Goal: Task Accomplishment & Management: Use online tool/utility

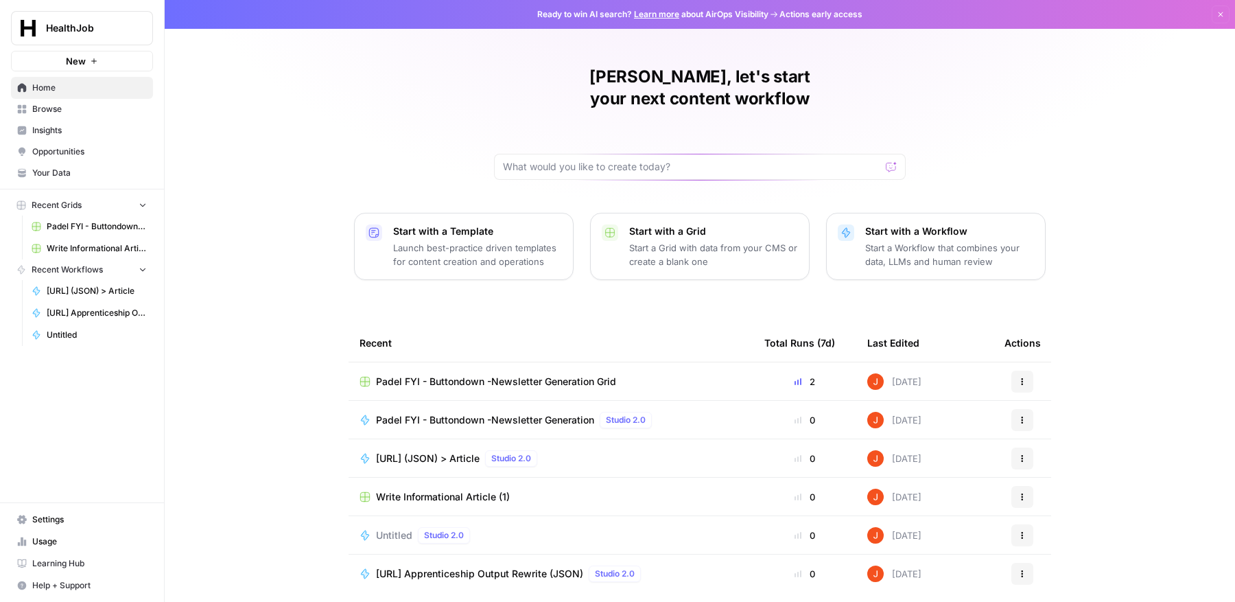
click at [434, 375] on span "Padel FYI - Buttondown -Newsletter Generation Grid" at bounding box center [496, 382] width 240 height 14
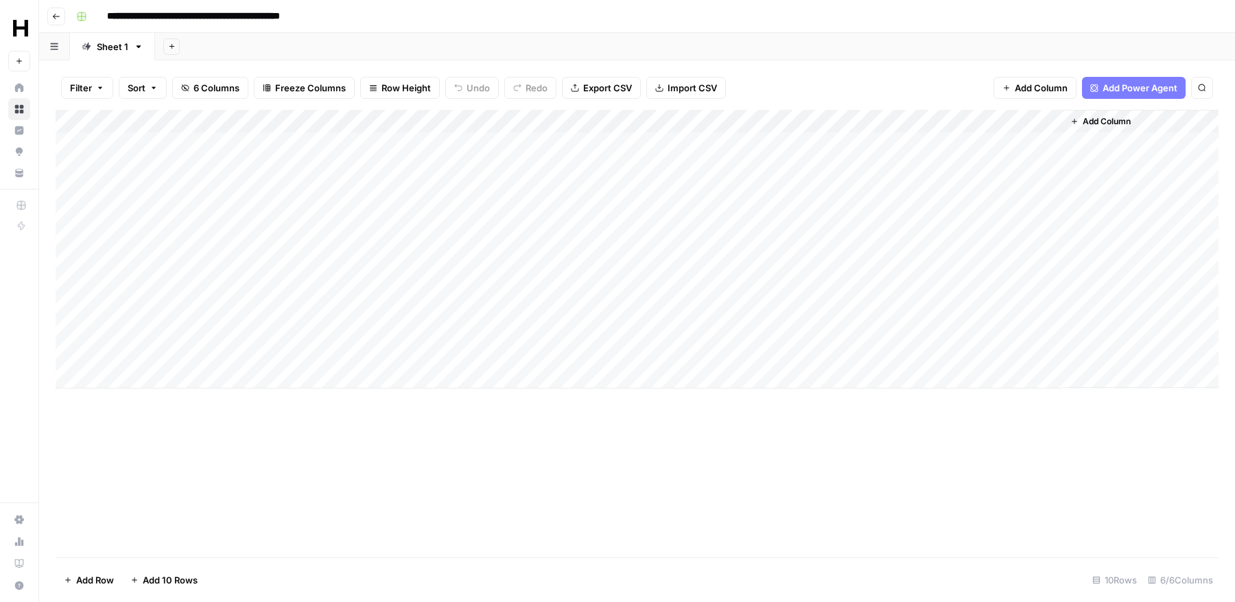
click at [141, 383] on div "Add Column" at bounding box center [637, 249] width 1163 height 279
click at [207, 400] on input "date" at bounding box center [163, 398] width 110 height 23
type input "**********"
click at [220, 495] on div "Add Column" at bounding box center [637, 333] width 1163 height 447
click at [311, 374] on div "Add Column" at bounding box center [637, 261] width 1163 height 302
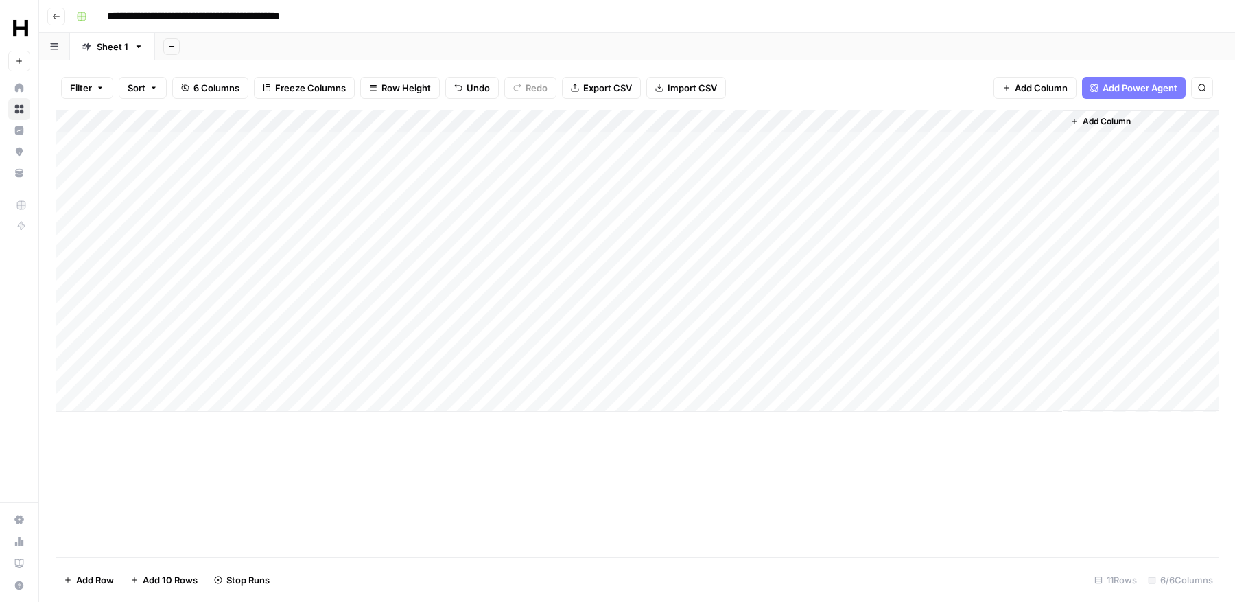
click at [748, 357] on div "Add Column" at bounding box center [637, 261] width 1163 height 302
click at [981, 347] on div "Add Column" at bounding box center [637, 261] width 1163 height 302
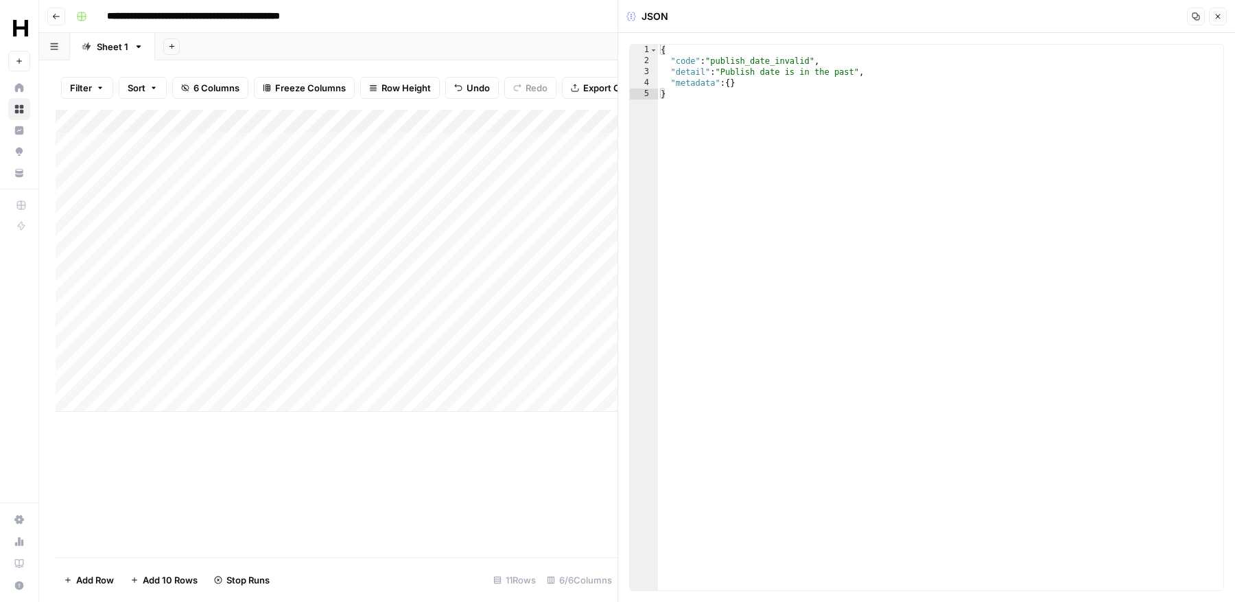
click at [1221, 20] on icon "button" at bounding box center [1218, 16] width 8 height 8
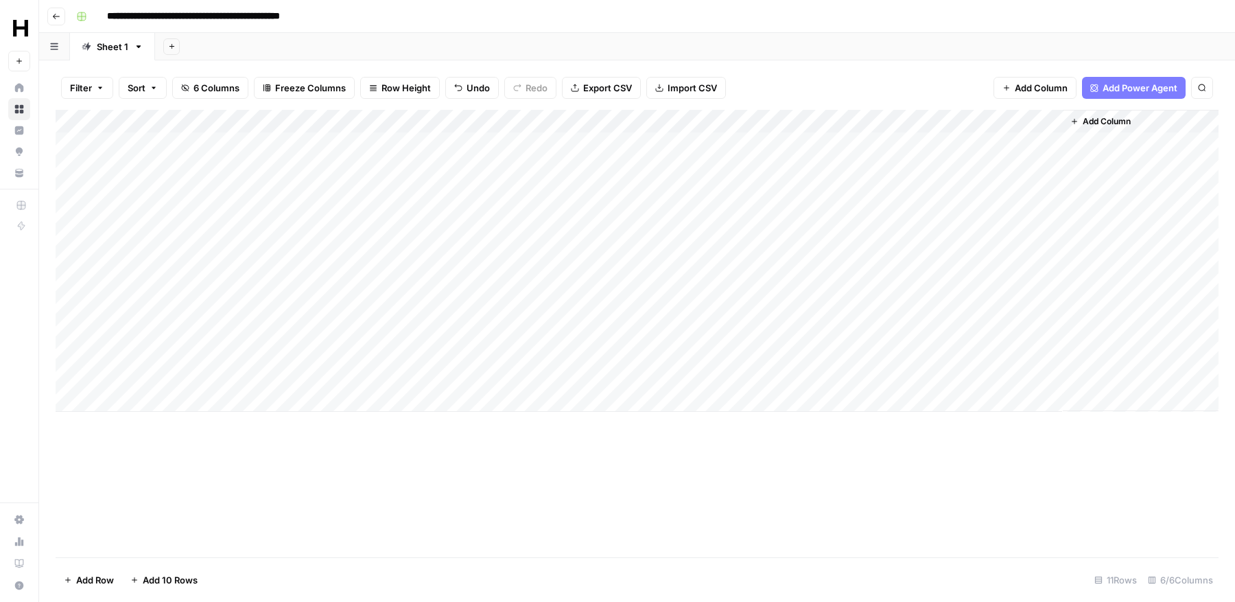
click at [492, 119] on div "Add Column" at bounding box center [637, 261] width 1163 height 302
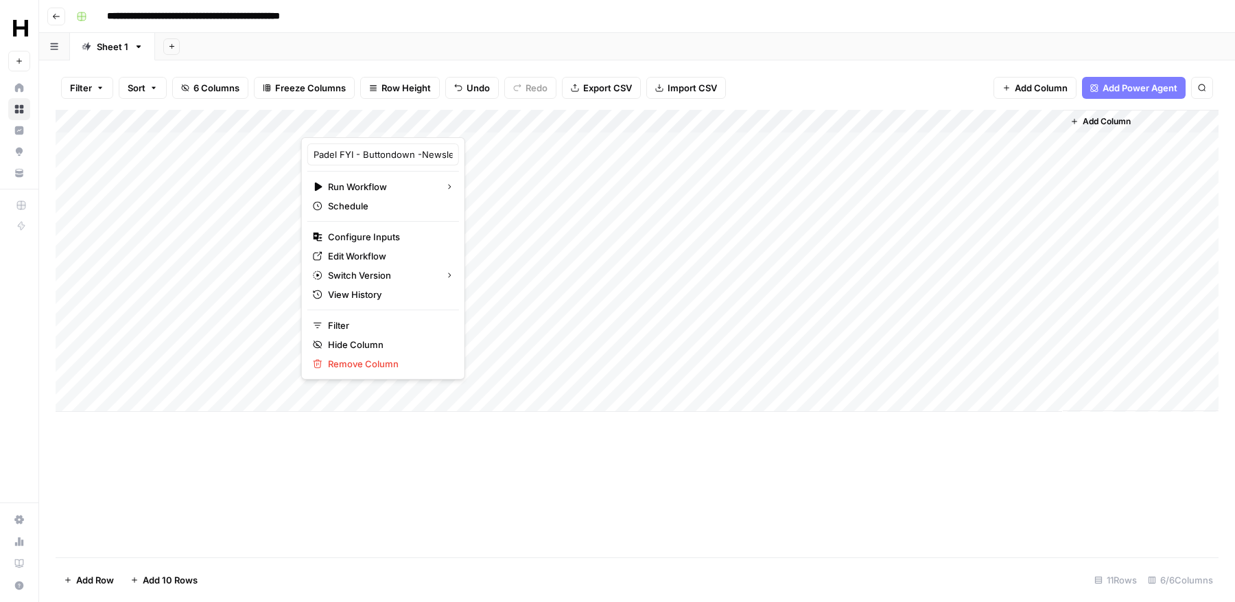
click at [469, 438] on div "Add Column" at bounding box center [637, 333] width 1163 height 447
